Goal: Register for event/course

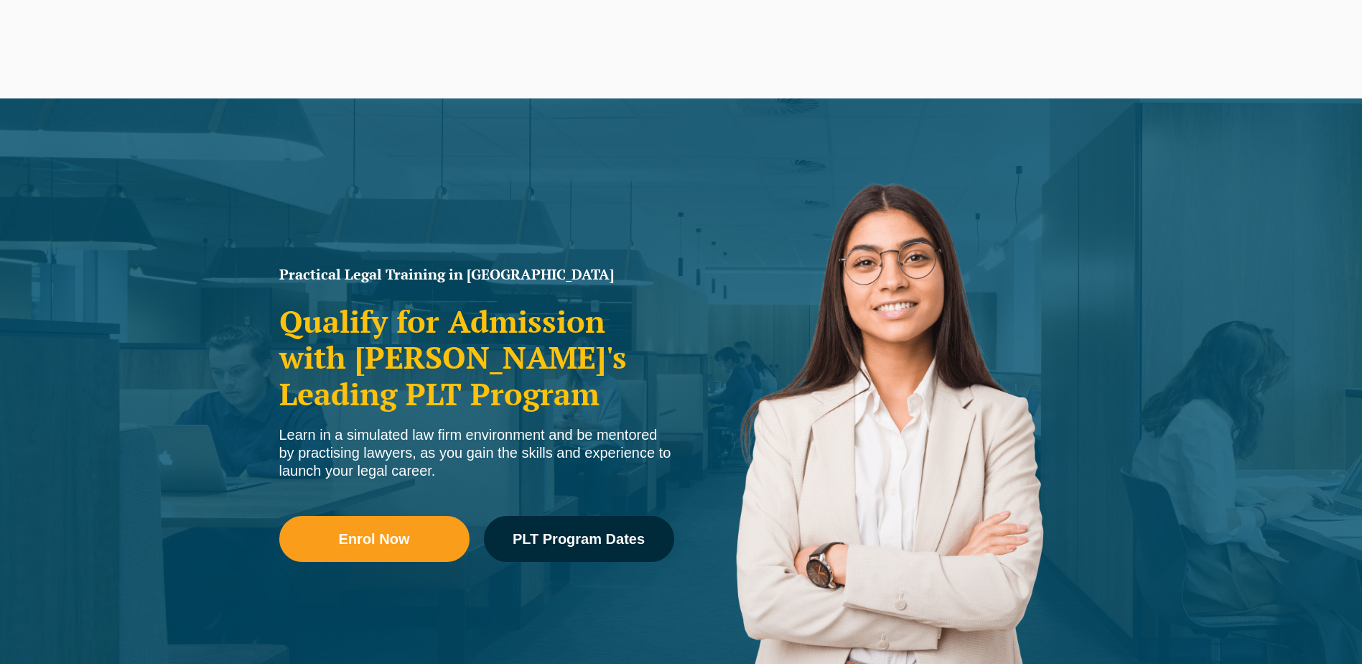
click at [417, 542] on span "Enrol Now" at bounding box center [374, 538] width 170 height 14
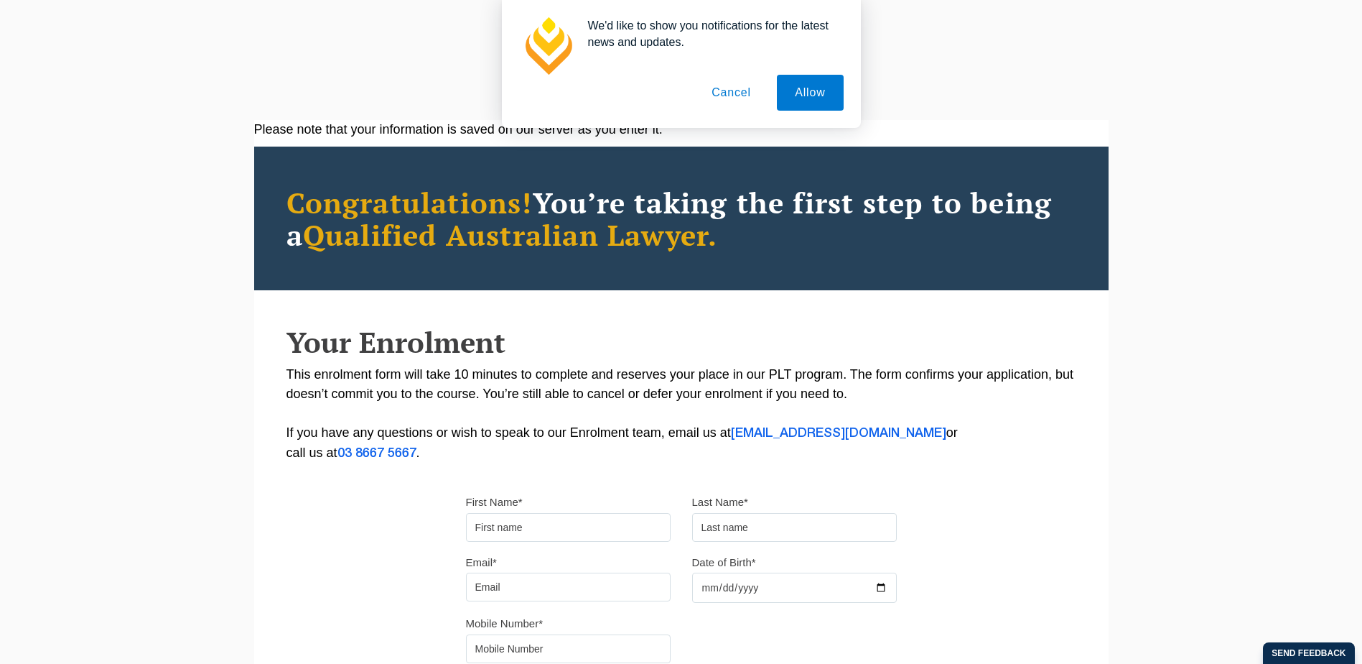
click at [725, 88] on button "Cancel" at bounding box center [731, 93] width 75 height 36
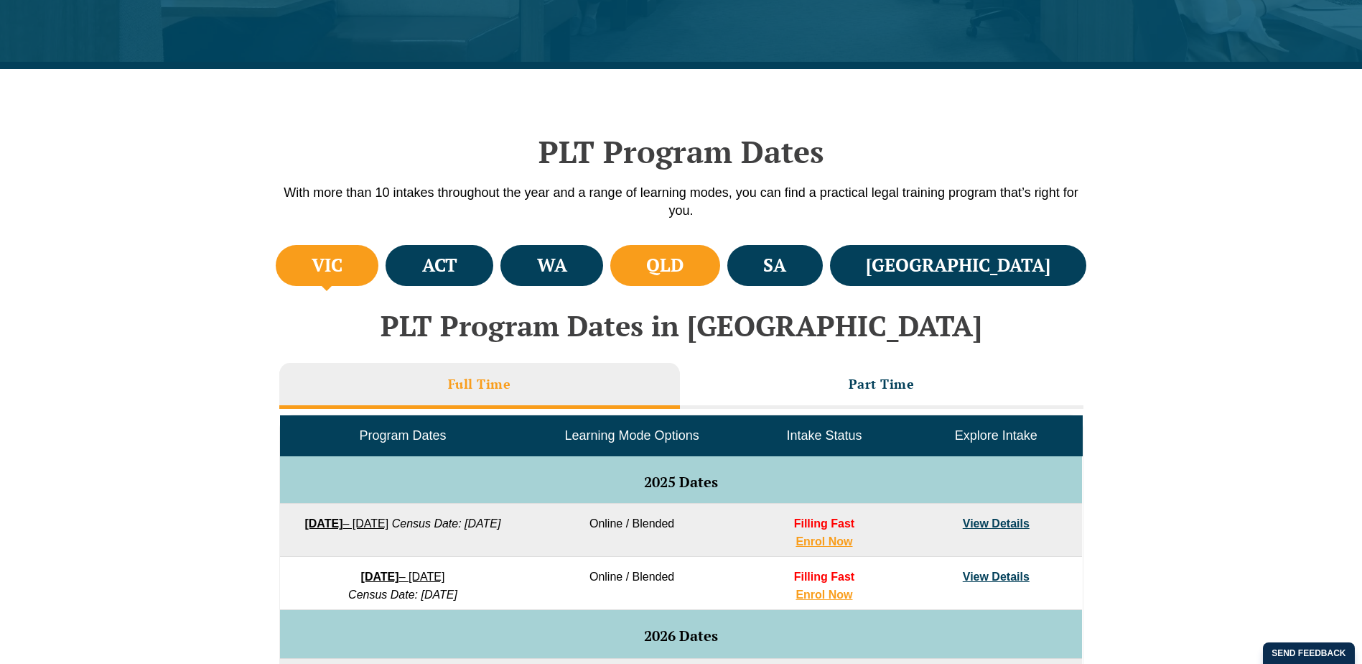
scroll to position [359, 0]
click at [684, 274] on h4 "QLD" at bounding box center [664, 266] width 37 height 24
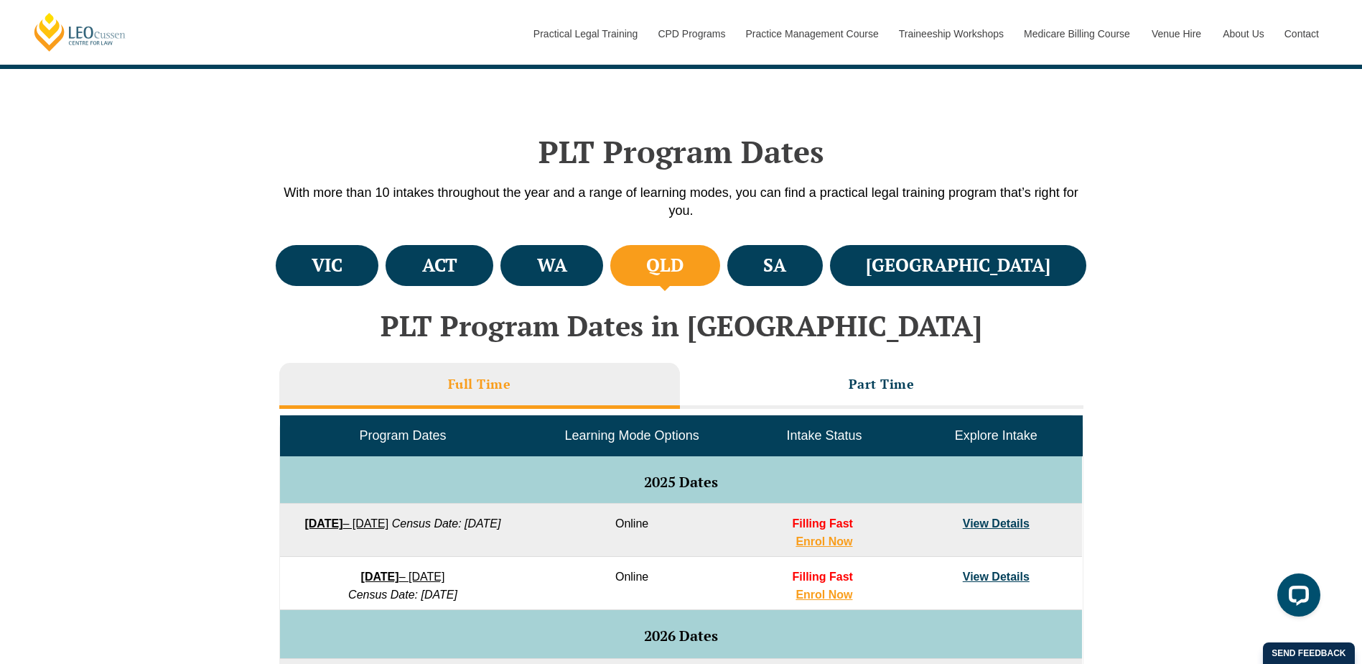
scroll to position [0, 0]
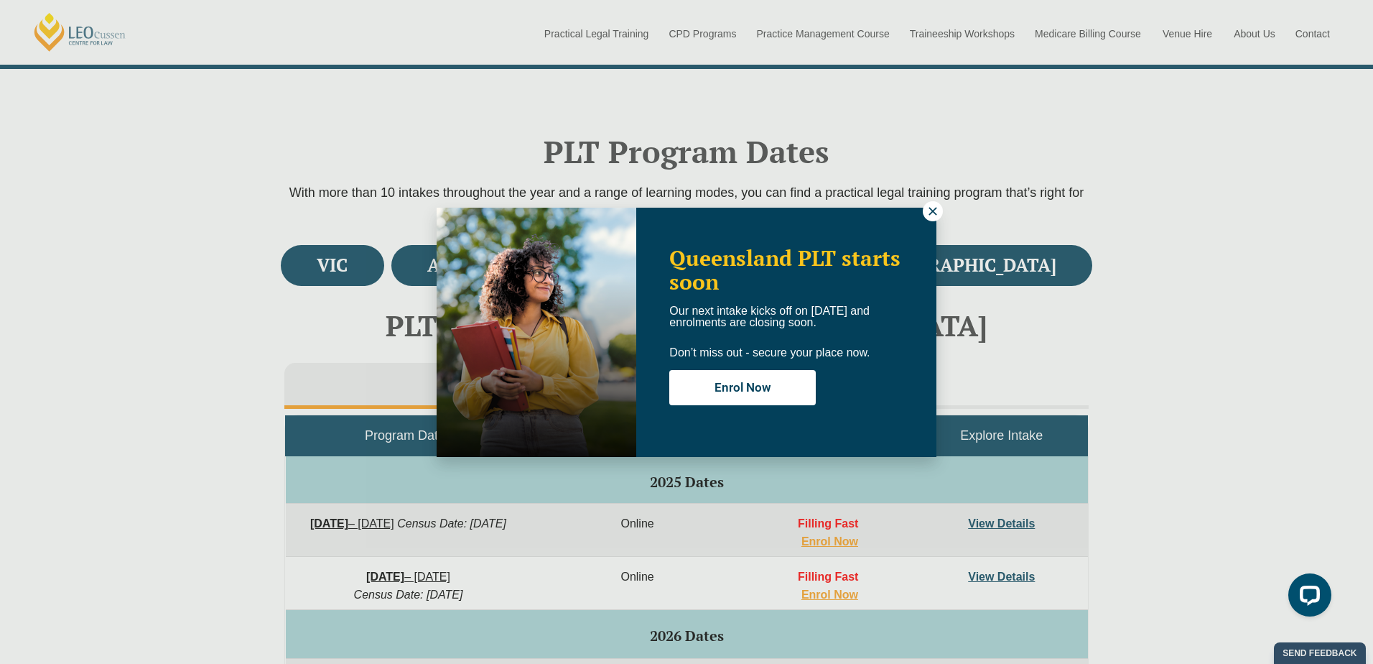
click at [929, 213] on icon at bounding box center [933, 211] width 13 height 13
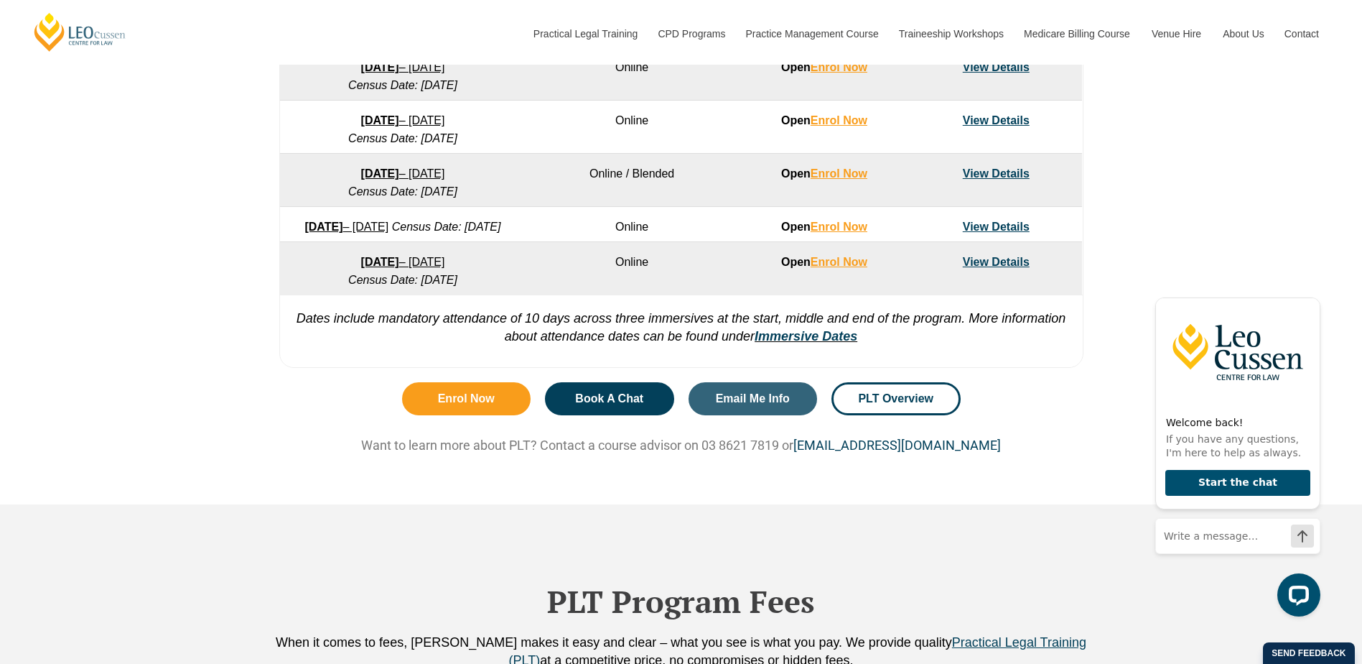
scroll to position [1077, 0]
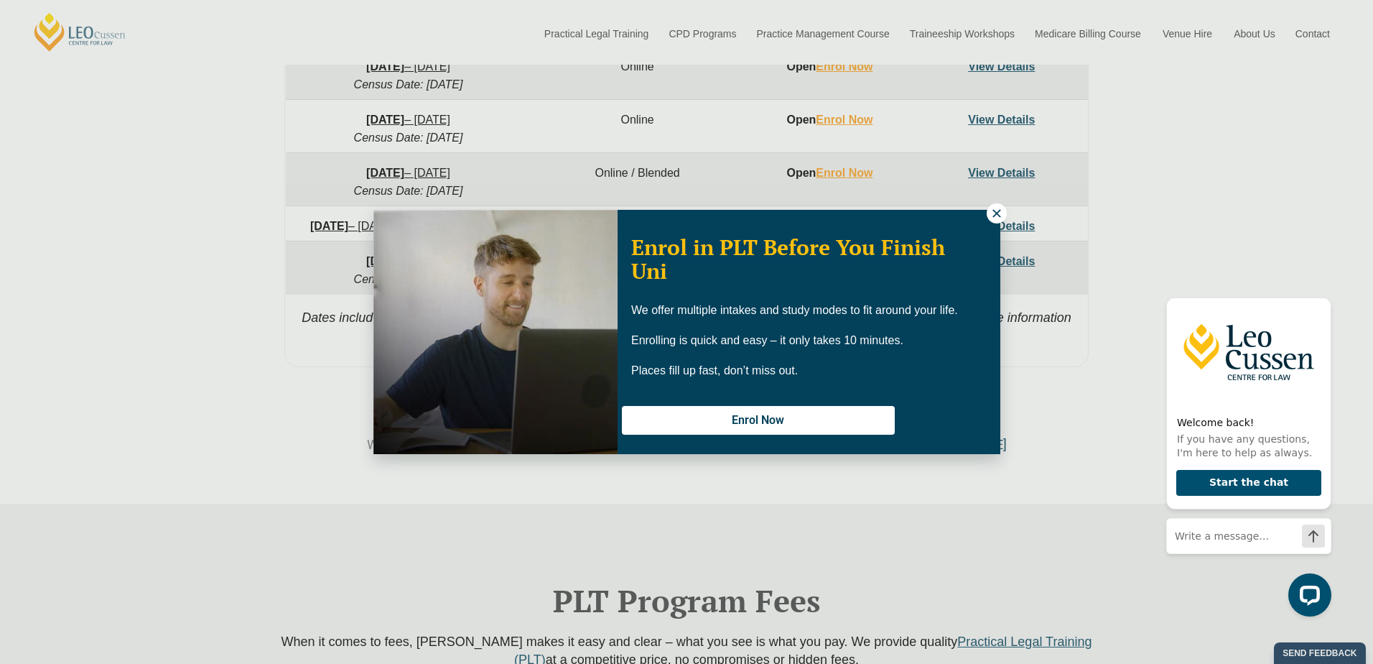
click at [994, 208] on icon at bounding box center [996, 213] width 13 height 13
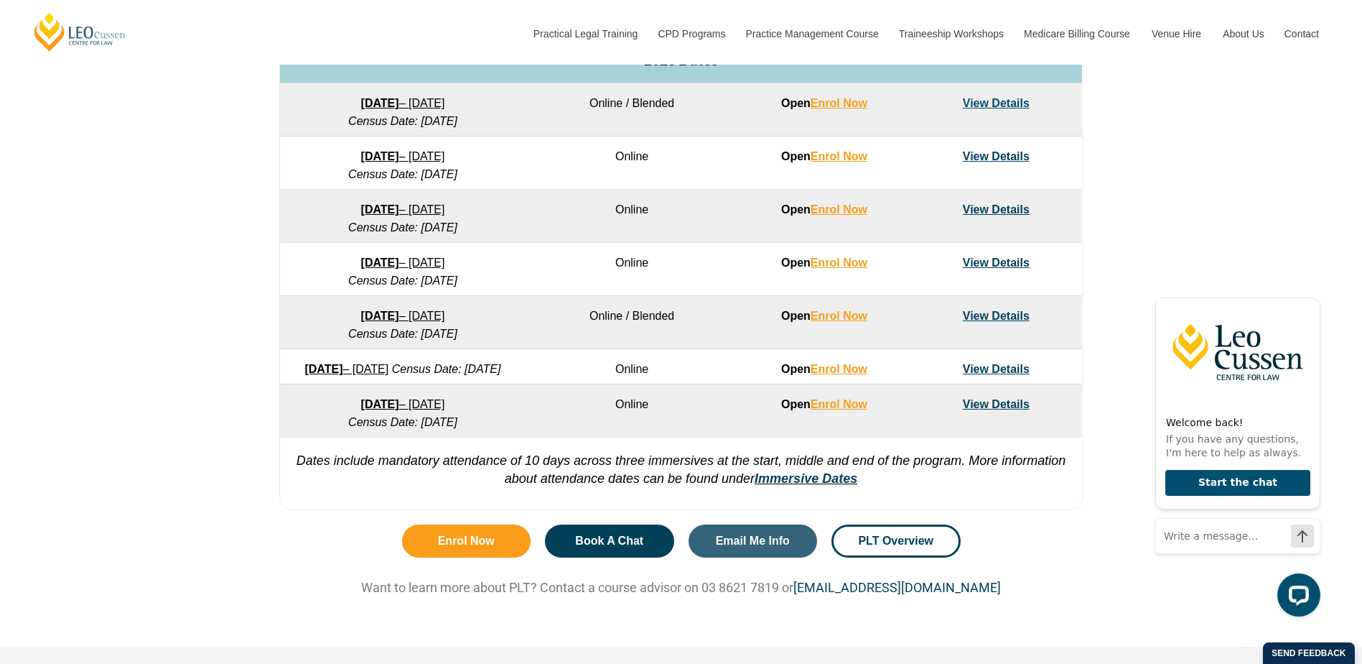
scroll to position [934, 0]
